Goal: Task Accomplishment & Management: Complete application form

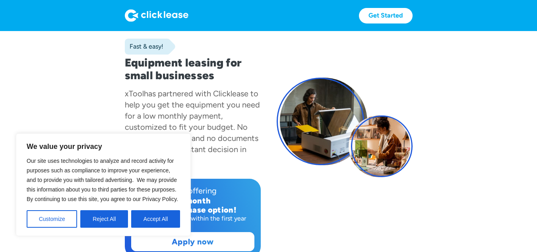
scroll to position [80, 0]
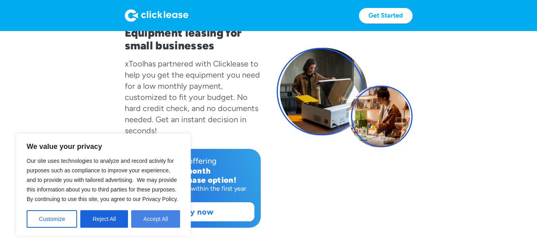
click at [153, 216] on button "Accept All" at bounding box center [155, 218] width 49 height 17
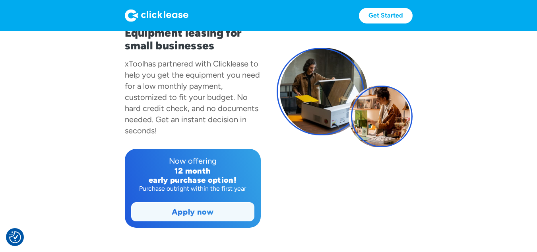
click at [209, 213] on link "Apply now" at bounding box center [193, 211] width 122 height 18
